Goal: Task Accomplishment & Management: Use online tool/utility

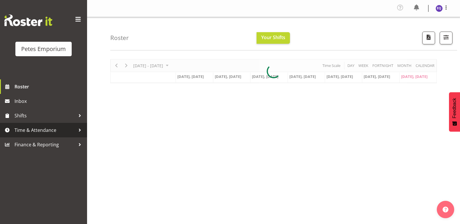
click at [56, 132] on span "Time & Attendance" at bounding box center [45, 130] width 61 height 9
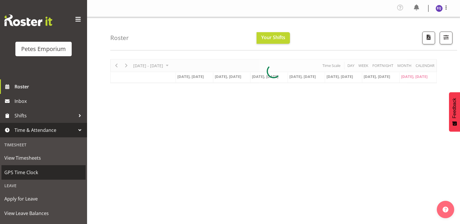
click at [35, 169] on span "GPS Time Clock" at bounding box center [43, 172] width 78 height 9
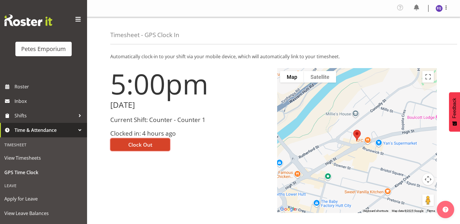
click at [141, 151] on button "Clock Out" at bounding box center [140, 144] width 60 height 13
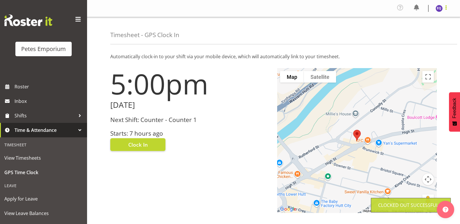
click at [447, 9] on span at bounding box center [445, 7] width 7 height 7
click at [420, 33] on link "Log Out" at bounding box center [422, 32] width 56 height 10
